Goal: Navigation & Orientation: Find specific page/section

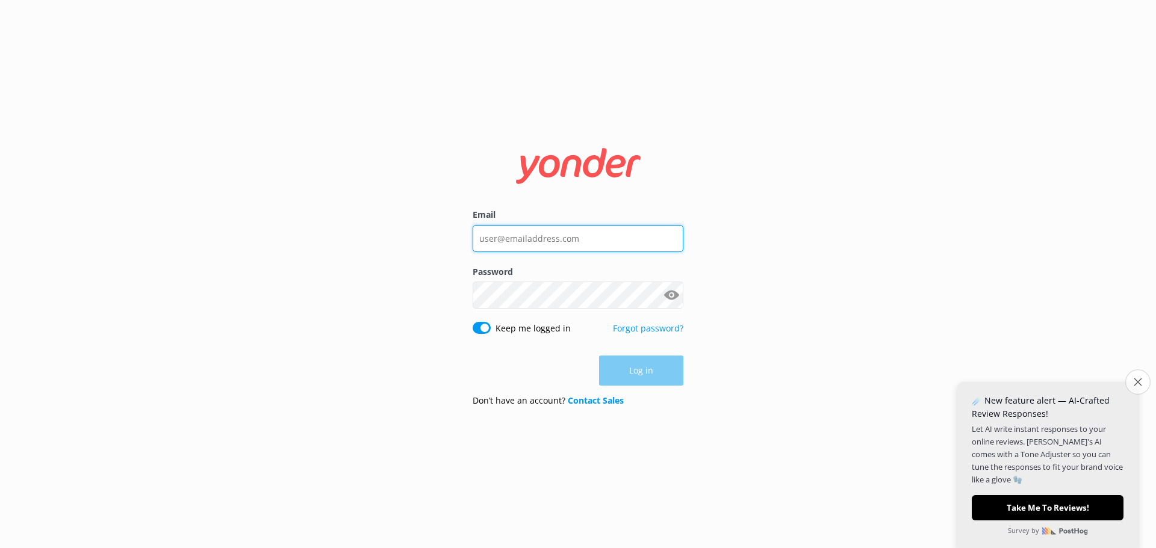
type input "[EMAIL_ADDRESS][DOMAIN_NAME]"
click at [1135, 386] on icon "Close survey" at bounding box center [1137, 382] width 8 height 8
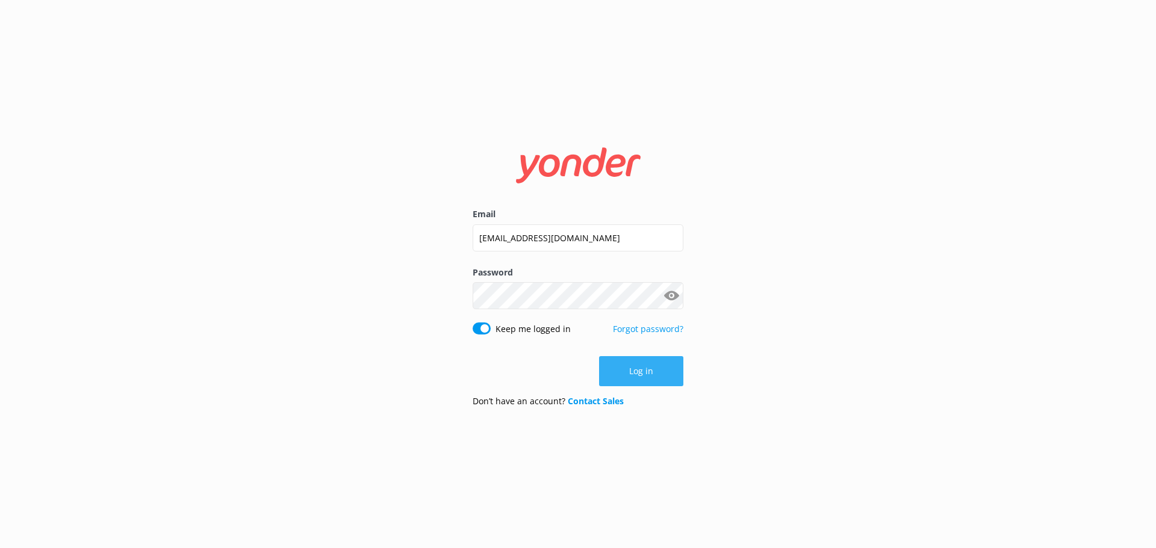
click at [636, 378] on button "Log in" at bounding box center [641, 371] width 84 height 30
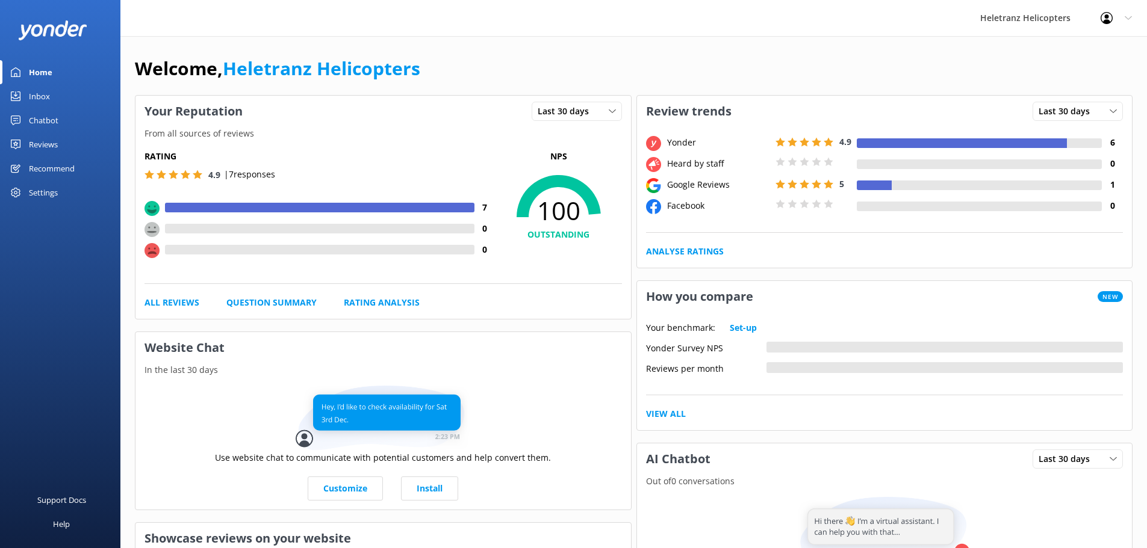
click at [50, 119] on div "Chatbot" at bounding box center [43, 120] width 29 height 24
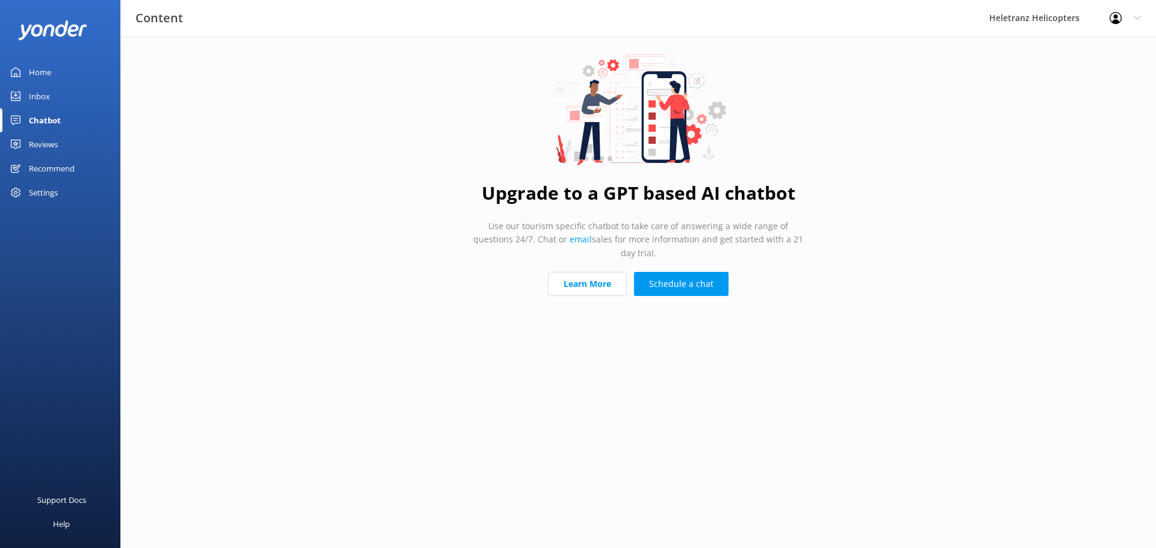
click at [54, 99] on link "Inbox" at bounding box center [60, 96] width 120 height 24
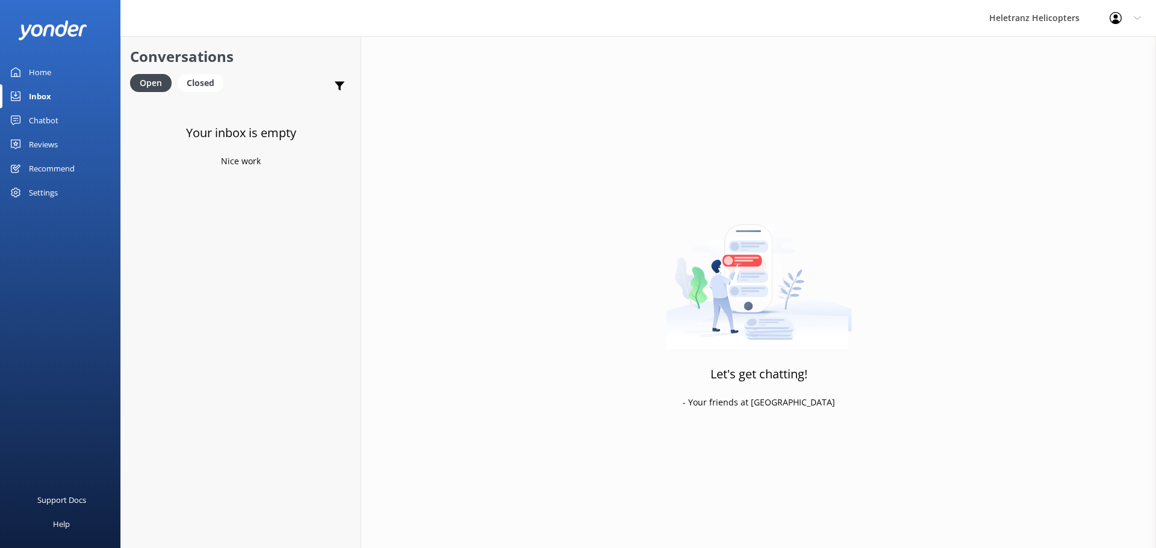
click at [56, 144] on div "Reviews" at bounding box center [43, 144] width 29 height 24
